Goal: Information Seeking & Learning: Check status

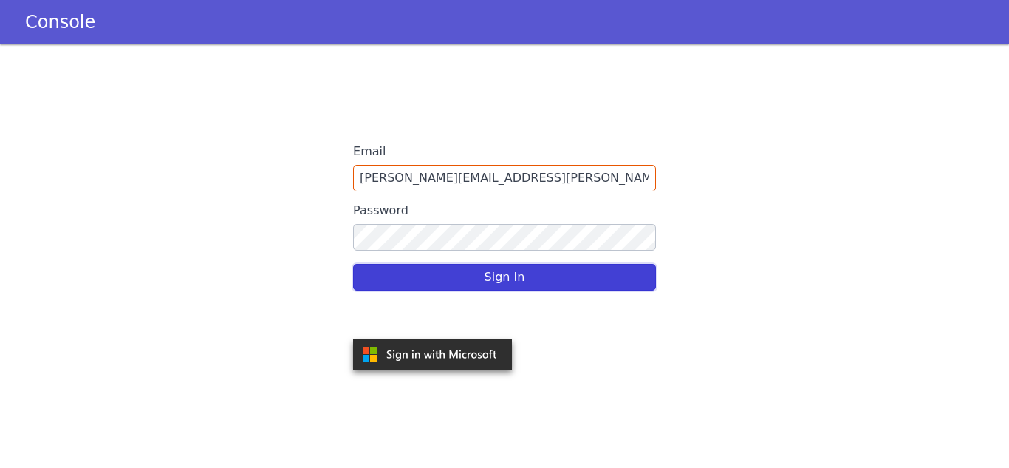
click at [533, 287] on button "Sign In" at bounding box center [504, 277] width 303 height 27
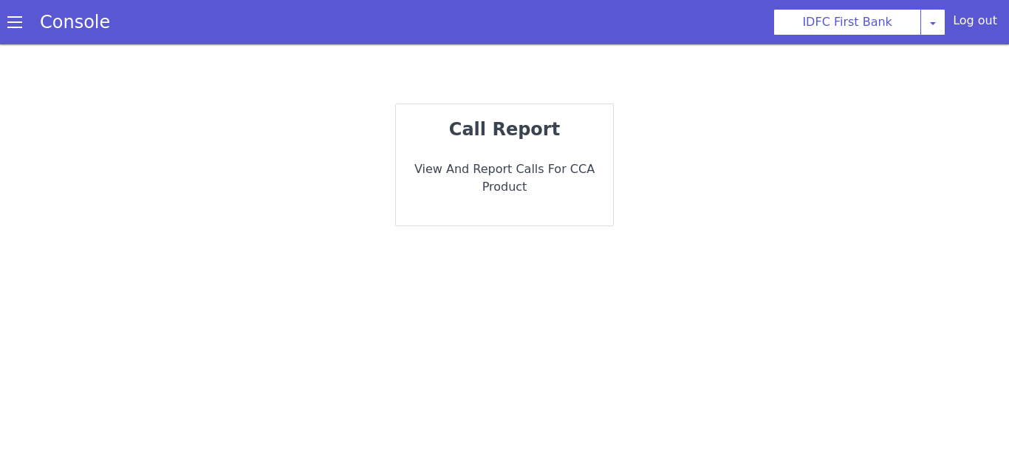
click at [564, 175] on p "View and report calls for CCA Product" at bounding box center [505, 177] width 194 height 35
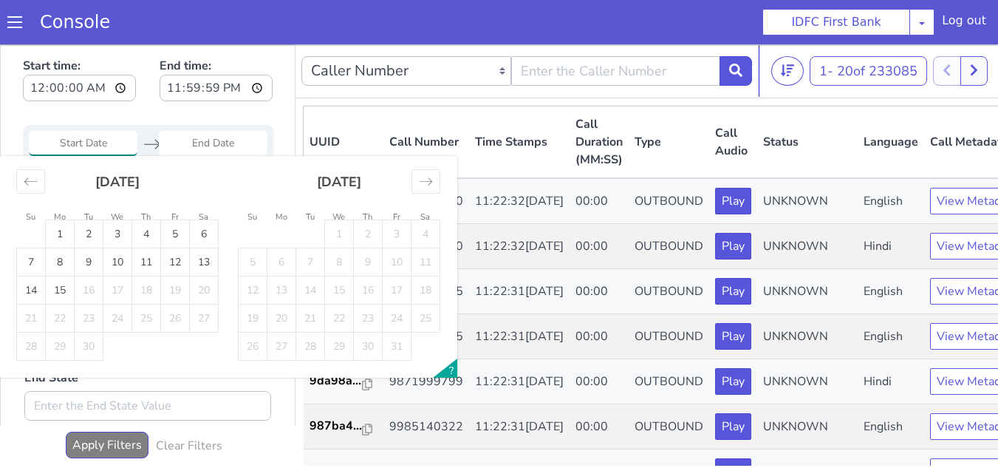
click at [92, 138] on input "Start Date" at bounding box center [83, 143] width 109 height 25
drag, startPoint x: 53, startPoint y: 233, endPoint x: 56, endPoint y: 263, distance: 30.4
click at [54, 233] on td "1" at bounding box center [60, 234] width 29 height 28
type input "[DATE]"
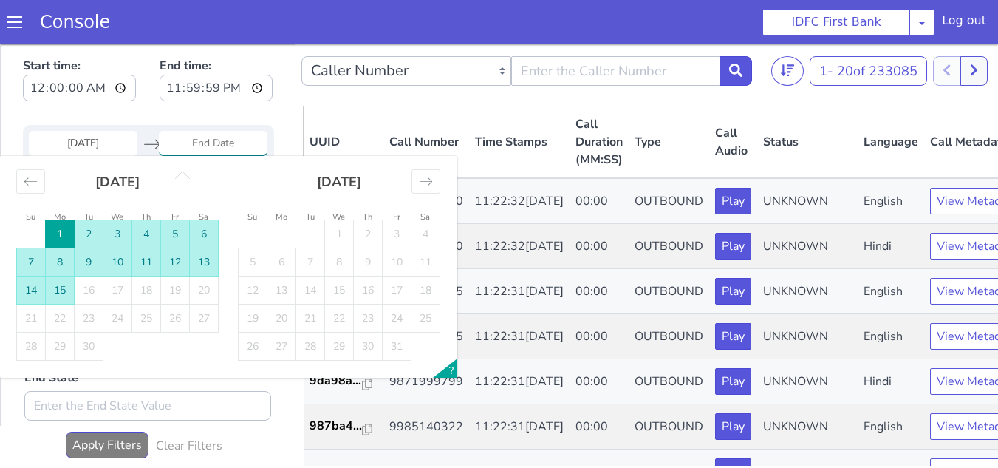
click at [57, 288] on td "15" at bounding box center [60, 290] width 29 height 28
type input "15 Sep 2025"
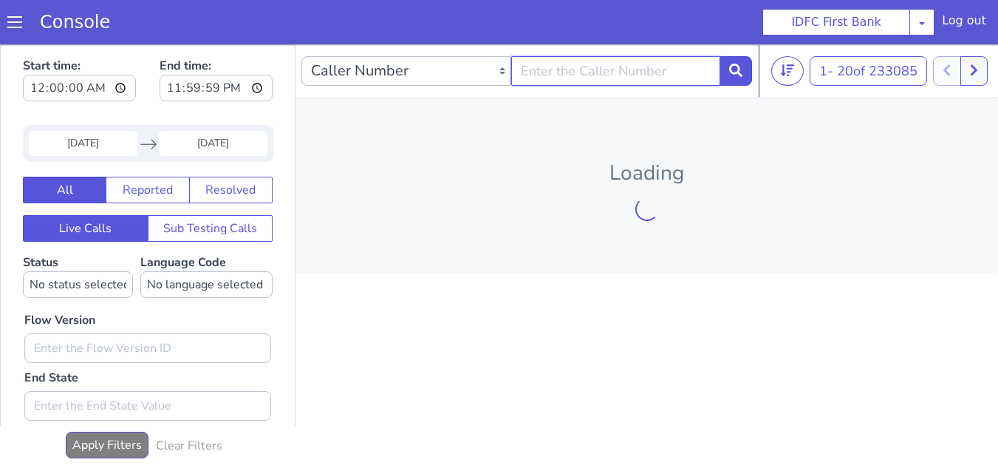
click at [572, 72] on input "text" at bounding box center [616, 71] width 210 height 30
paste input "7688858880"
type input "7688858880"
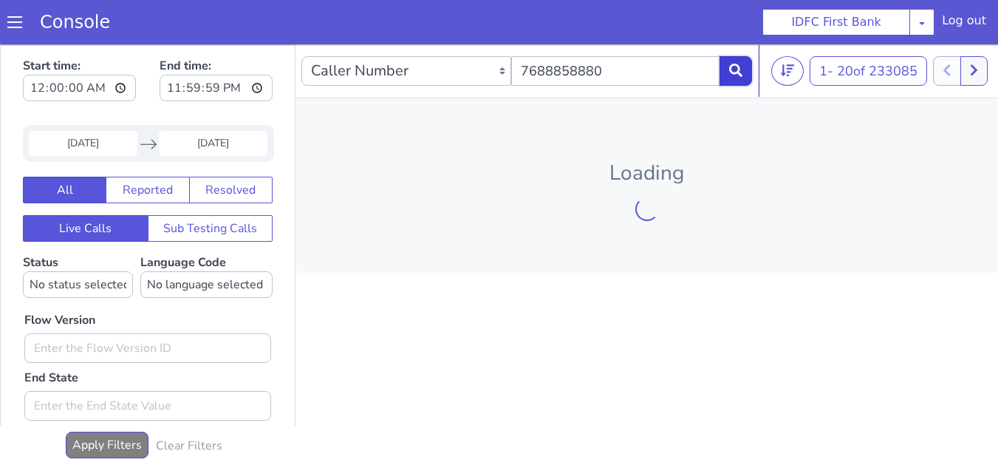
click at [742, 77] on icon at bounding box center [735, 70] width 13 height 13
click at [733, 77] on icon at bounding box center [735, 70] width 13 height 13
